Goal: Navigation & Orientation: Find specific page/section

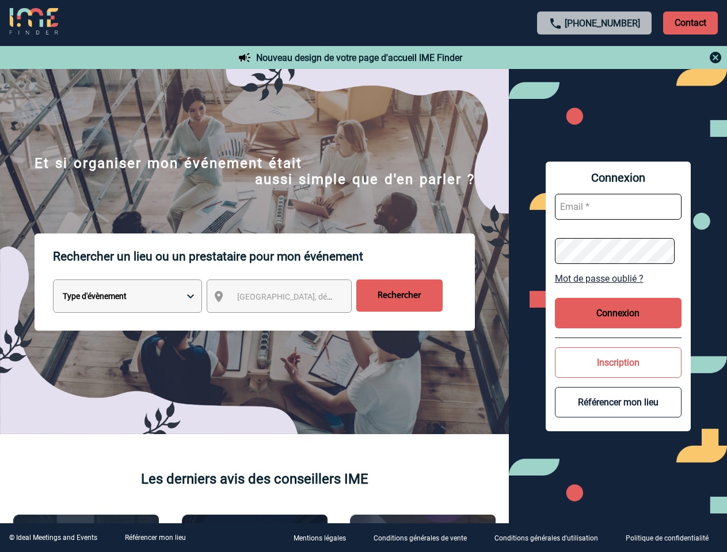
click at [363, 276] on p "Rechercher un lieu ou un prestataire pour mon événement" at bounding box center [264, 257] width 422 height 46
click at [690, 22] on p "Contact" at bounding box center [690, 23] width 55 height 23
click at [594, 58] on div at bounding box center [595, 58] width 256 height 14
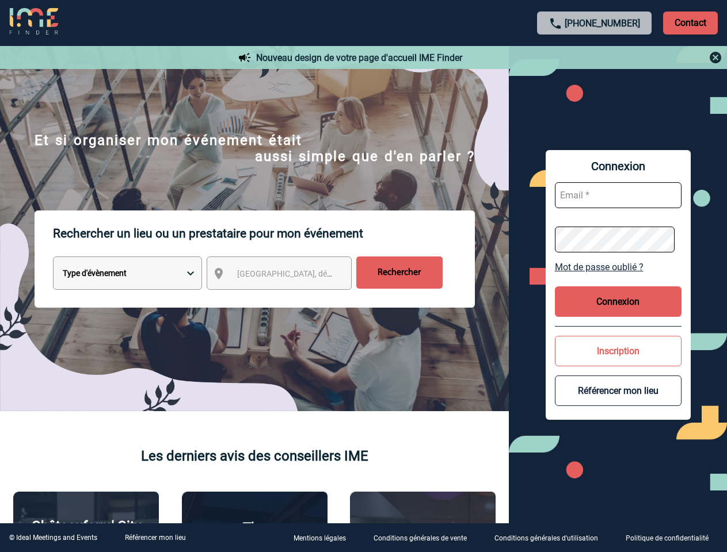
click at [289, 299] on div at bounding box center [291, 221] width 582 height 442
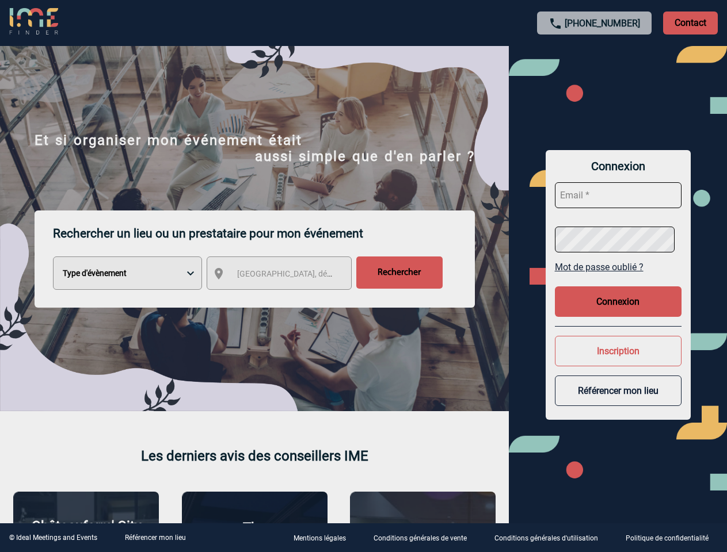
click at [618, 278] on div at bounding box center [363, 276] width 727 height 552
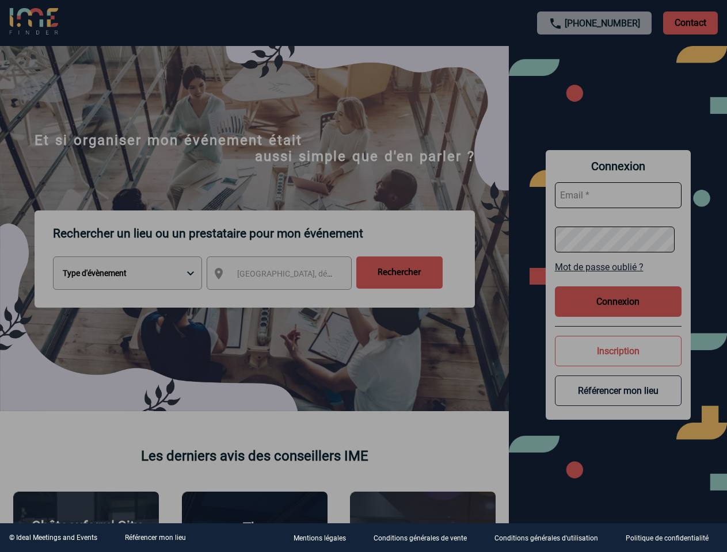
click at [618, 313] on div at bounding box center [363, 276] width 727 height 552
click at [618, 362] on div at bounding box center [363, 276] width 727 height 552
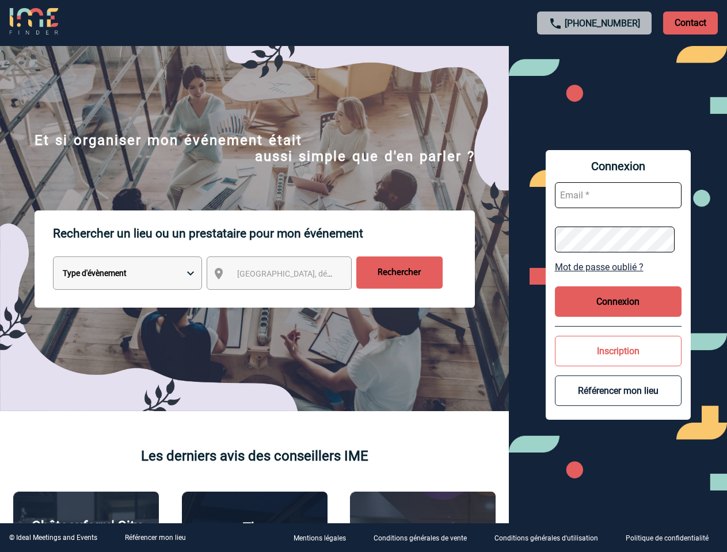
click at [618, 402] on button "Référencer mon lieu" at bounding box center [618, 391] width 127 height 30
click at [155, 538] on link "Référencer mon lieu" at bounding box center [155, 538] width 61 height 8
